Goal: Check status: Check status

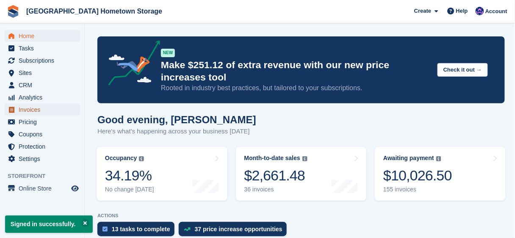
click at [28, 110] on span "Invoices" at bounding box center [44, 110] width 51 height 12
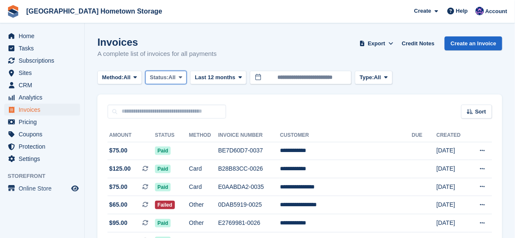
click at [163, 79] on span "Status:" at bounding box center [159, 77] width 19 height 8
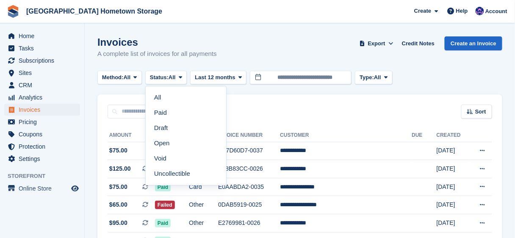
click at [169, 141] on link "Open" at bounding box center [186, 143] width 74 height 15
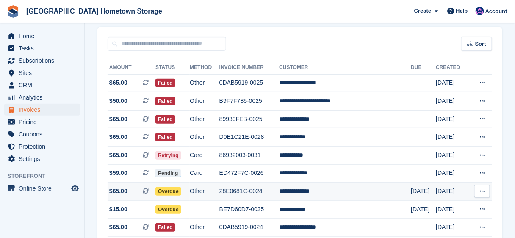
scroll to position [102, 0]
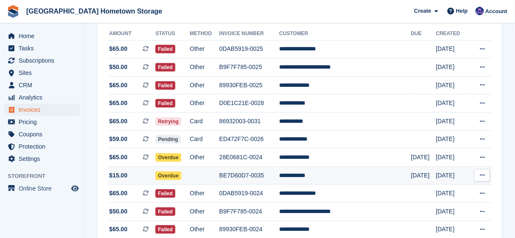
click at [327, 177] on td "**********" at bounding box center [345, 175] width 132 height 18
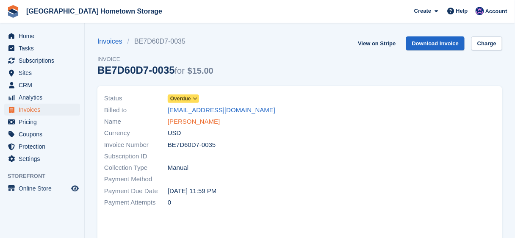
click at [185, 123] on link "Vera, Efrain" at bounding box center [194, 122] width 52 height 10
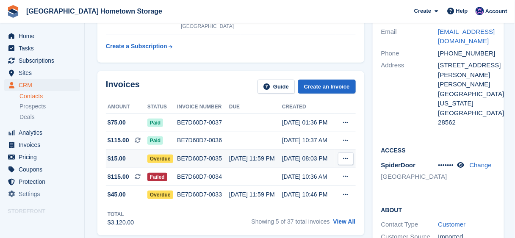
scroll to position [102, 0]
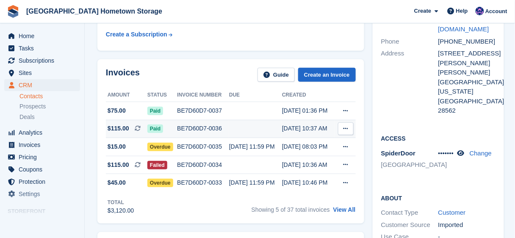
click at [344, 127] on icon at bounding box center [346, 129] width 5 height 6
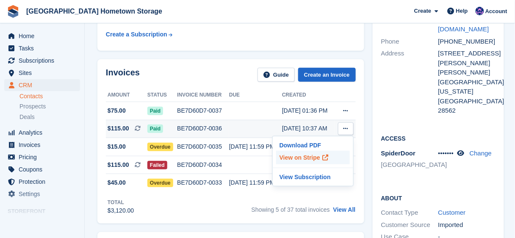
click at [303, 158] on p "View on Stripe" at bounding box center [313, 158] width 74 height 14
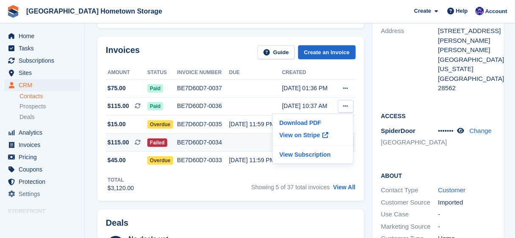
scroll to position [136, 0]
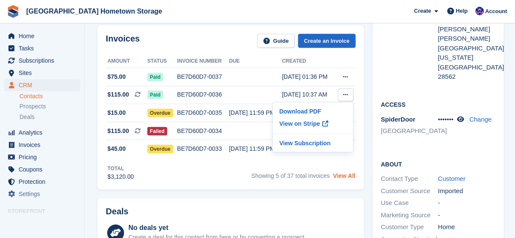
click at [344, 175] on link "View All" at bounding box center [344, 175] width 22 height 7
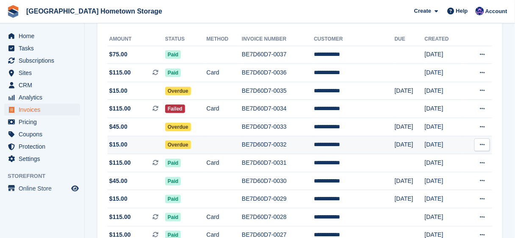
scroll to position [102, 0]
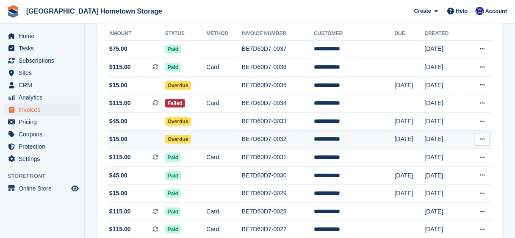
click at [395, 139] on td "6 Aug" at bounding box center [410, 139] width 30 height 18
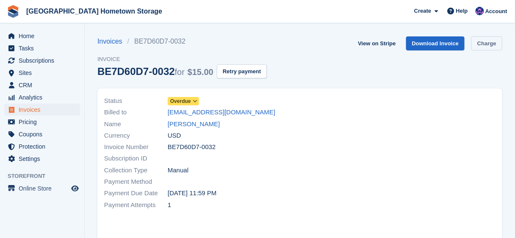
click at [486, 44] on link "Charge" at bounding box center [486, 43] width 31 height 14
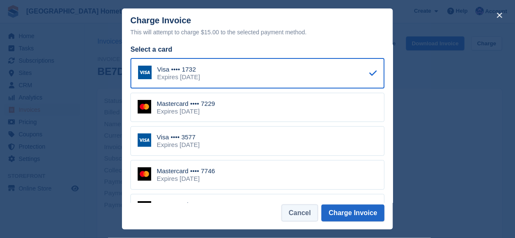
click at [309, 216] on button "Cancel" at bounding box center [300, 213] width 36 height 17
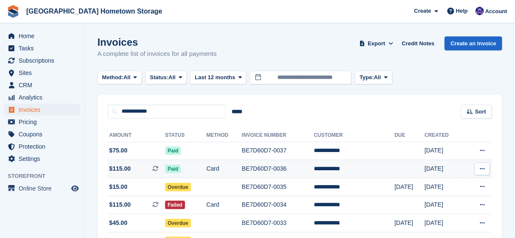
click at [282, 171] on td "BE7D60D7-0036" at bounding box center [278, 169] width 72 height 18
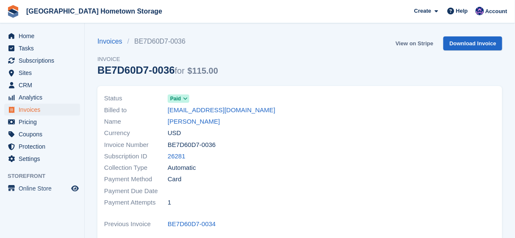
click at [412, 45] on link "View on Stripe" at bounding box center [414, 43] width 44 height 14
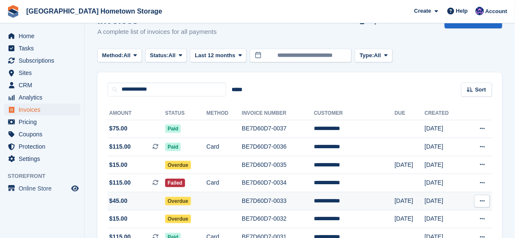
scroll to position [34, 0]
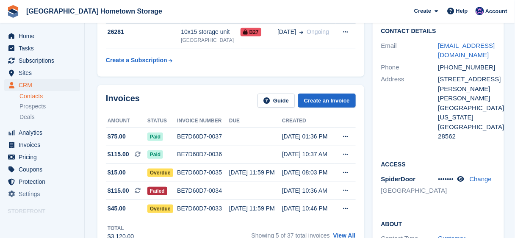
scroll to position [68, 0]
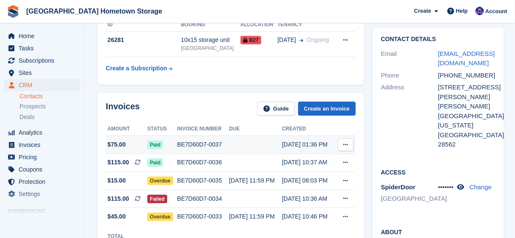
click at [282, 146] on div "[DATE] 01:36 PM" at bounding box center [308, 144] width 53 height 9
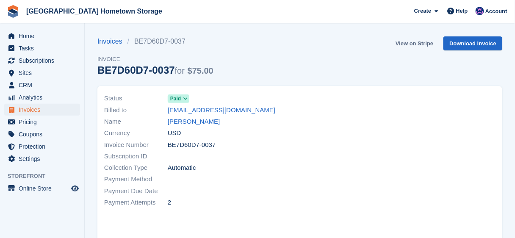
click at [414, 45] on link "View on Stripe" at bounding box center [414, 43] width 44 height 14
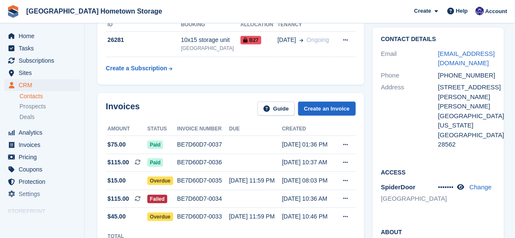
scroll to position [102, 0]
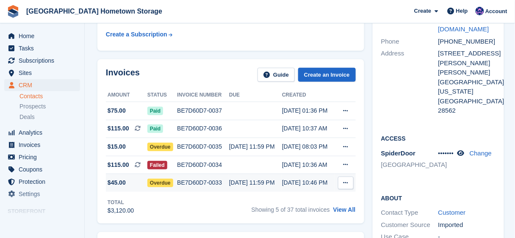
click at [275, 183] on div "[DATE] 11:59 PM" at bounding box center [255, 182] width 53 height 9
